Goal: Task Accomplishment & Management: Use online tool/utility

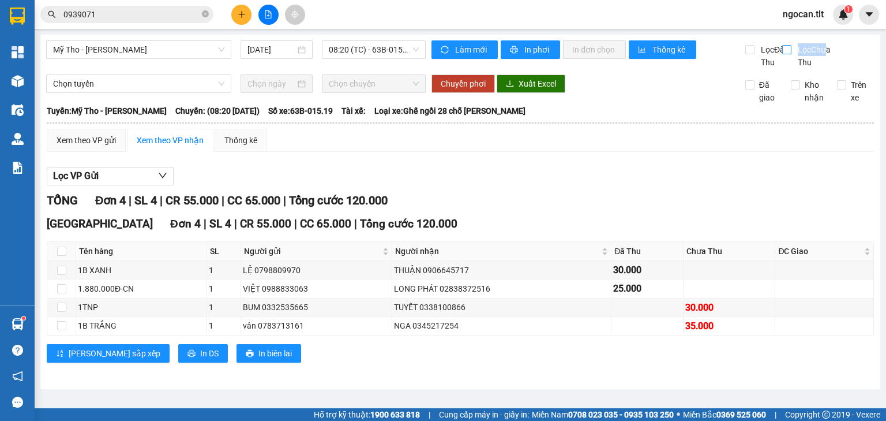
click at [825, 43] on div "Làm mới In phơi In đơn chọn Thống kê Lọc Đã Thu Lọc Chưa Thu" at bounding box center [650, 54] width 449 height 28
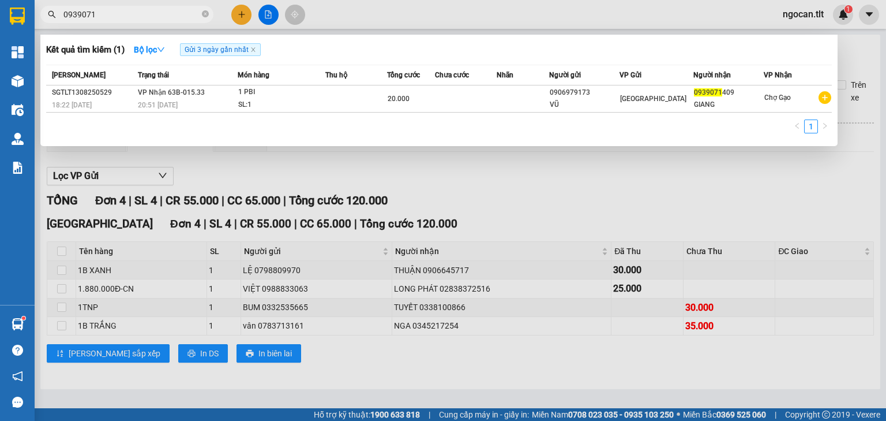
drag, startPoint x: 107, startPoint y: 18, endPoint x: 23, endPoint y: 28, distance: 84.7
click at [23, 28] on section "Kết quả tìm kiếm ( 1 ) Bộ lọc Gửi 3 ngày gần nhất Mã ĐH Trạng thái Món hàng Thu…" at bounding box center [443, 210] width 886 height 421
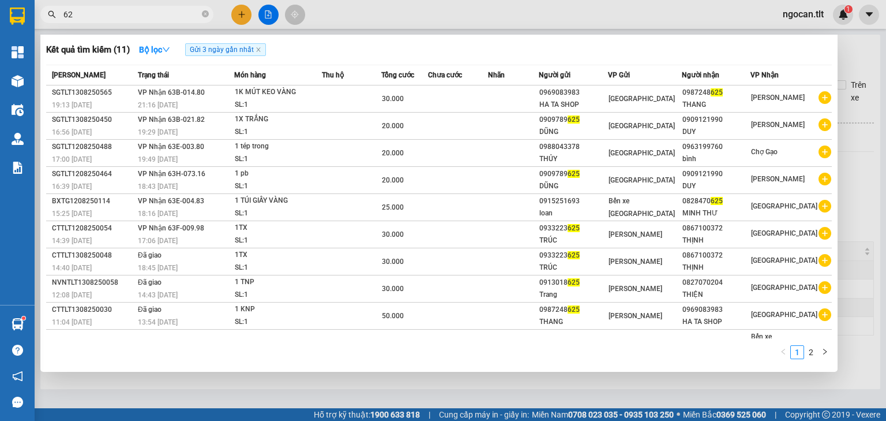
type input "6"
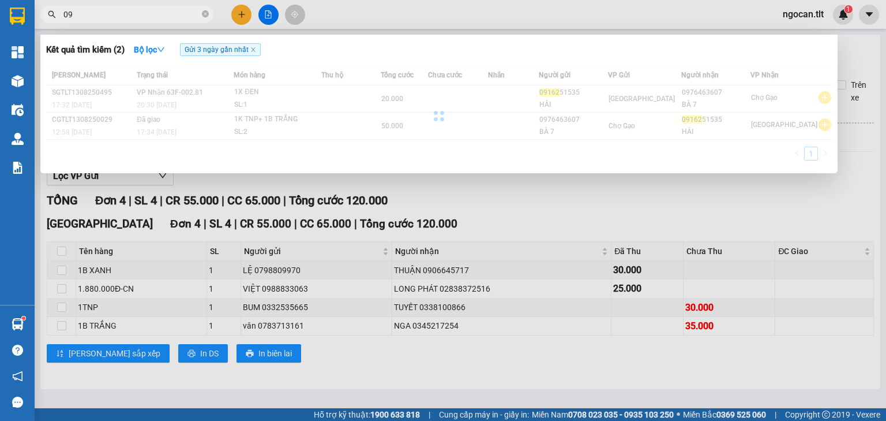
type input "0"
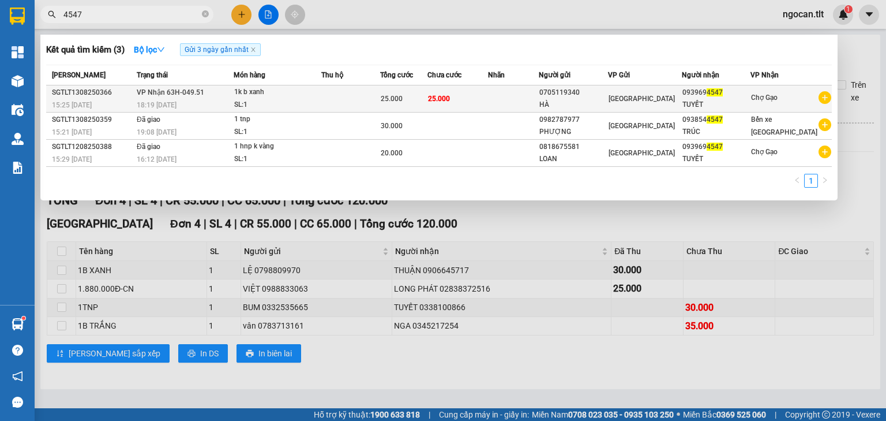
type input "4547"
click at [437, 108] on td "25.000" at bounding box center [458, 98] width 61 height 27
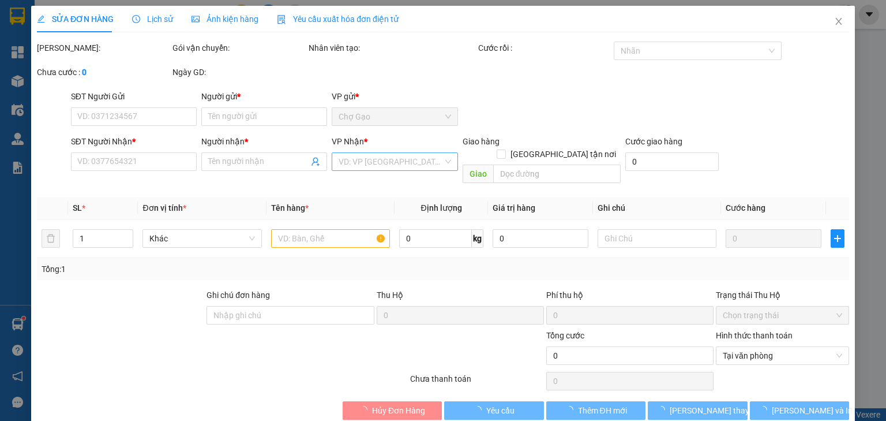
type input "0705119340"
type input "HÀ"
type input "0939694547"
type input "TUYẾT"
type input "25.000"
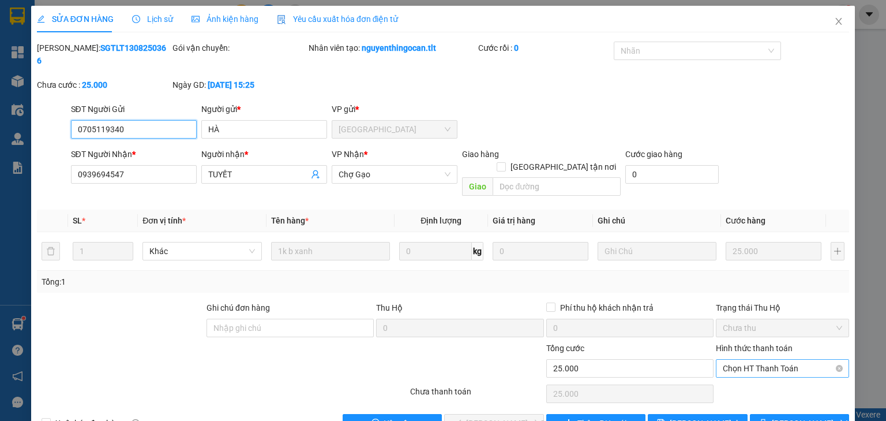
click at [741, 359] on span "Chọn HT Thanh Toán" at bounding box center [782, 367] width 119 height 17
click at [737, 361] on div "Tại văn phòng" at bounding box center [776, 365] width 119 height 13
type input "0"
click at [458, 418] on span "check" at bounding box center [458, 422] width 8 height 9
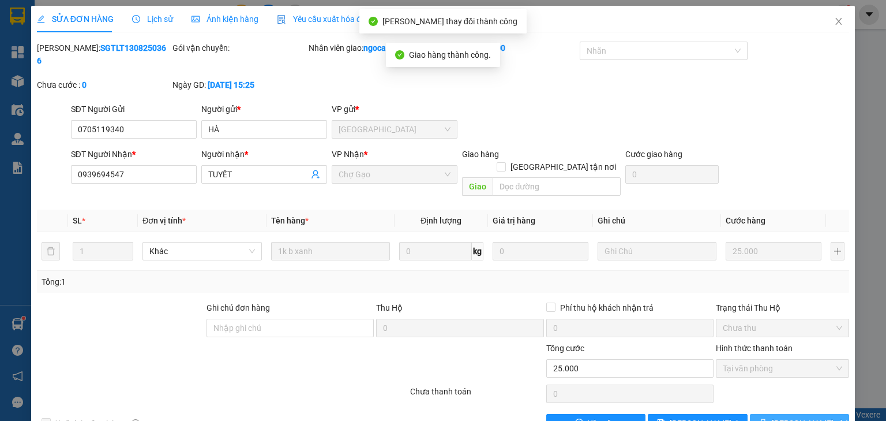
click at [801, 417] on span "[PERSON_NAME] và In" at bounding box center [812, 423] width 81 height 13
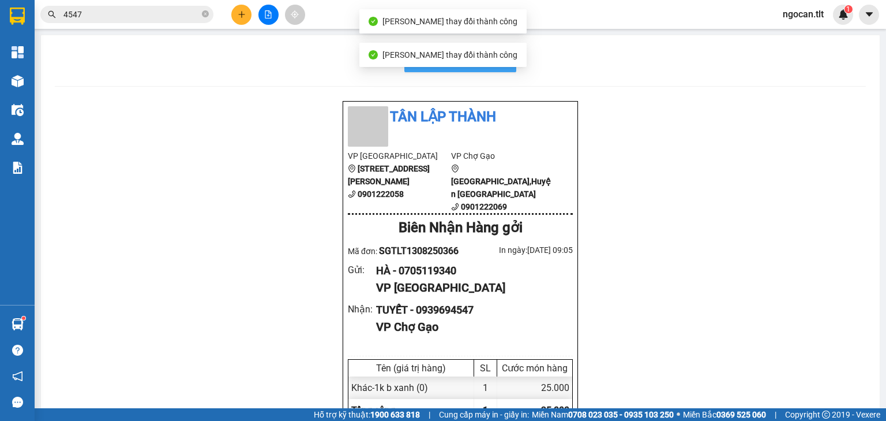
click at [512, 64] on div "In biên nhận 80mm" at bounding box center [460, 60] width 811 height 23
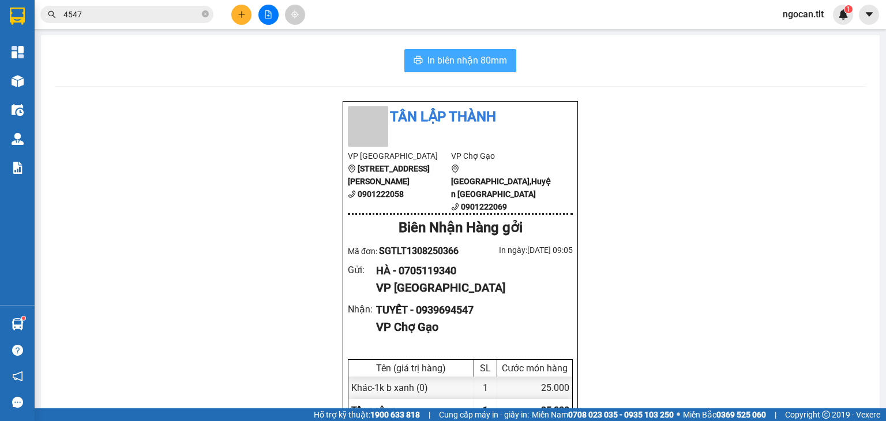
click at [486, 50] on button "In biên nhận 80mm" at bounding box center [460, 60] width 112 height 23
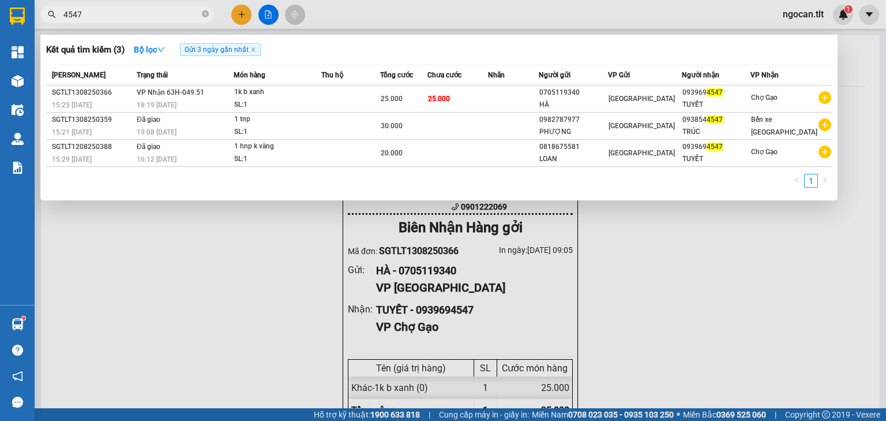
drag, startPoint x: 80, startPoint y: 10, endPoint x: 17, endPoint y: 16, distance: 63.7
click at [17, 16] on section "Kết quả tìm kiếm ( 3 ) Bộ lọc Gửi 3 ngày gần nhất Mã ĐH Trạng thái Món hàng Thu…" at bounding box center [443, 210] width 886 height 421
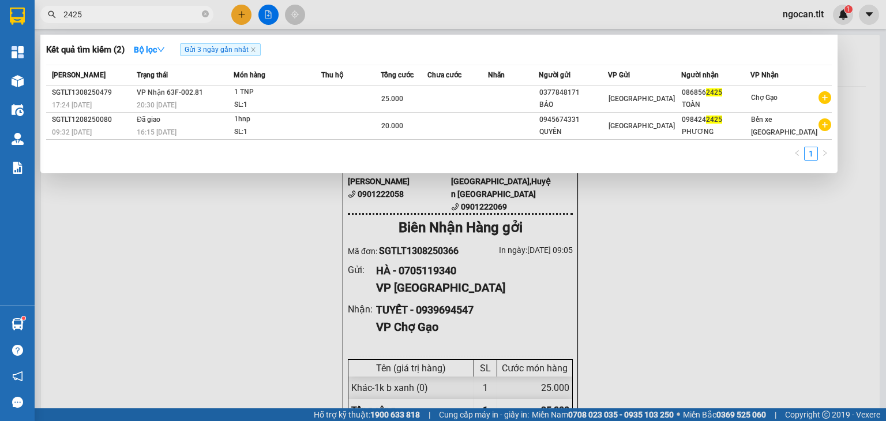
type input "2425"
